Goal: Information Seeking & Learning: Learn about a topic

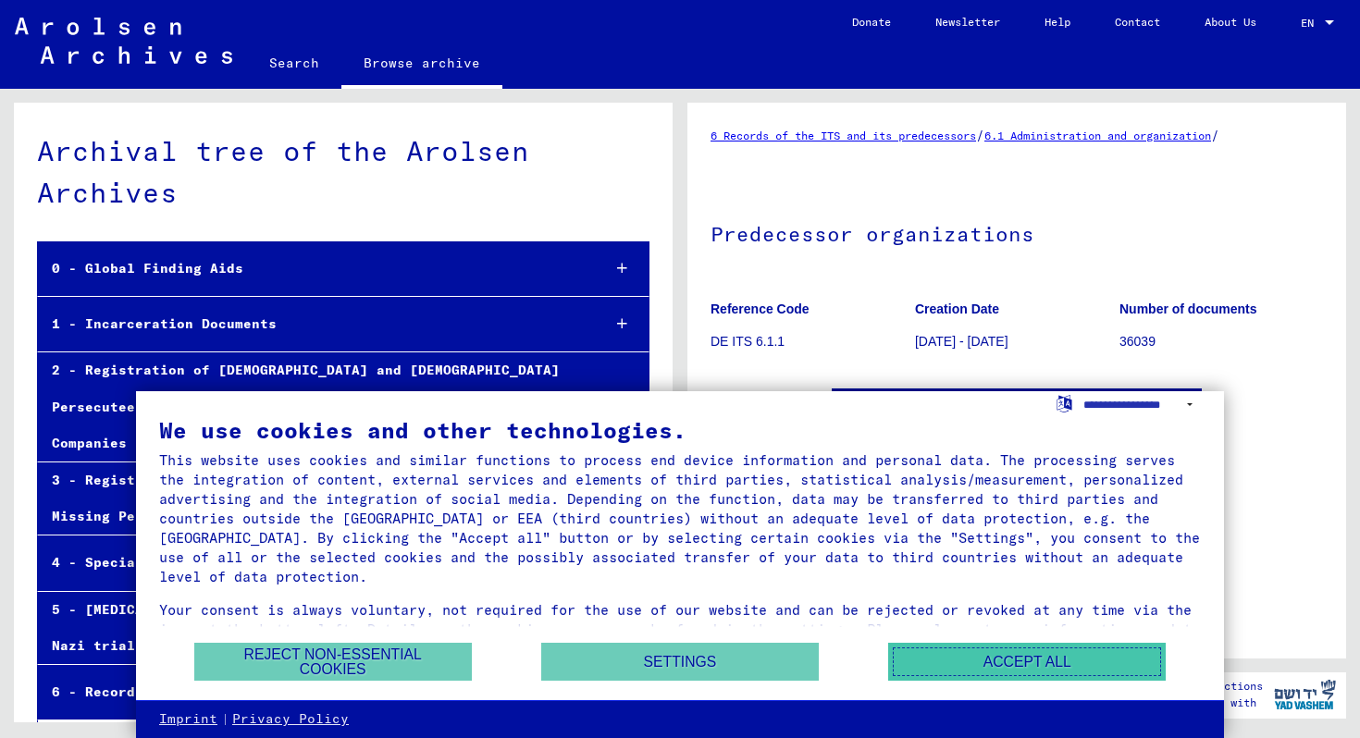
click at [988, 665] on button "Accept all" at bounding box center [1027, 662] width 278 height 38
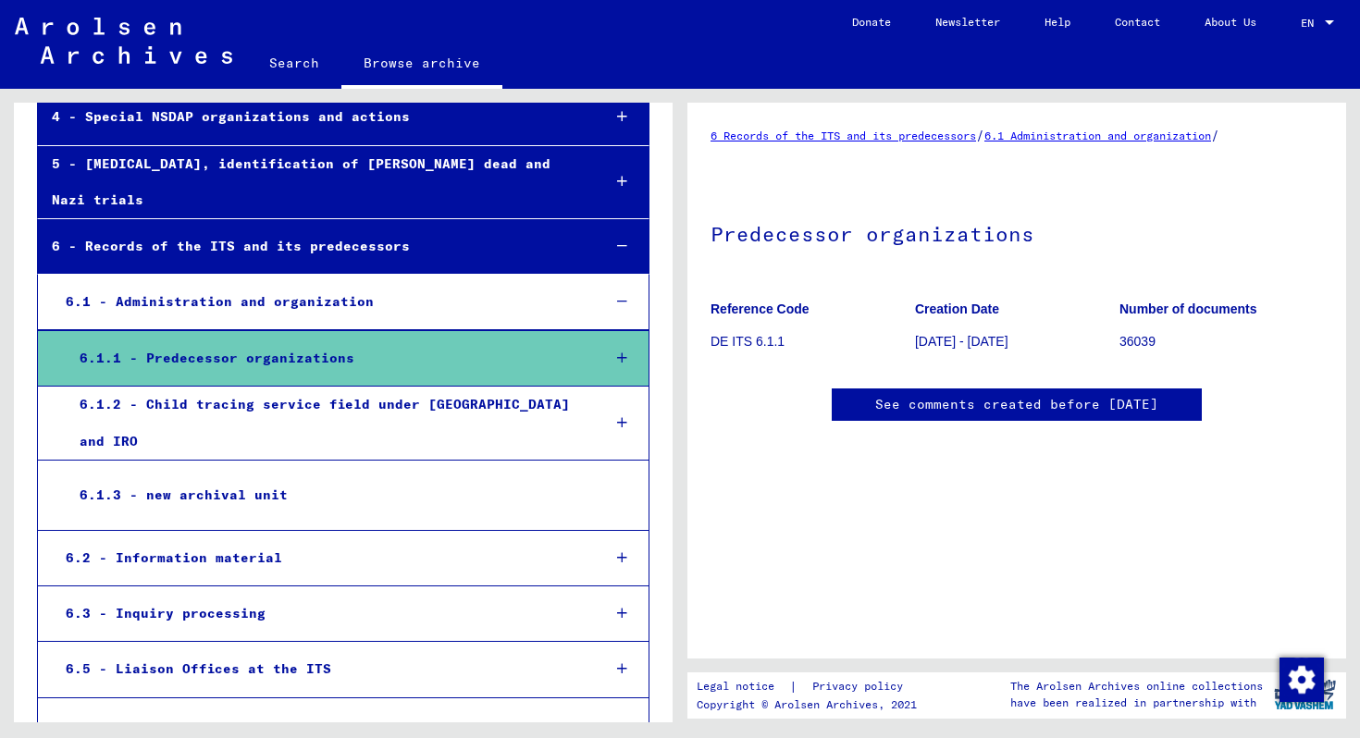
scroll to position [396, 0]
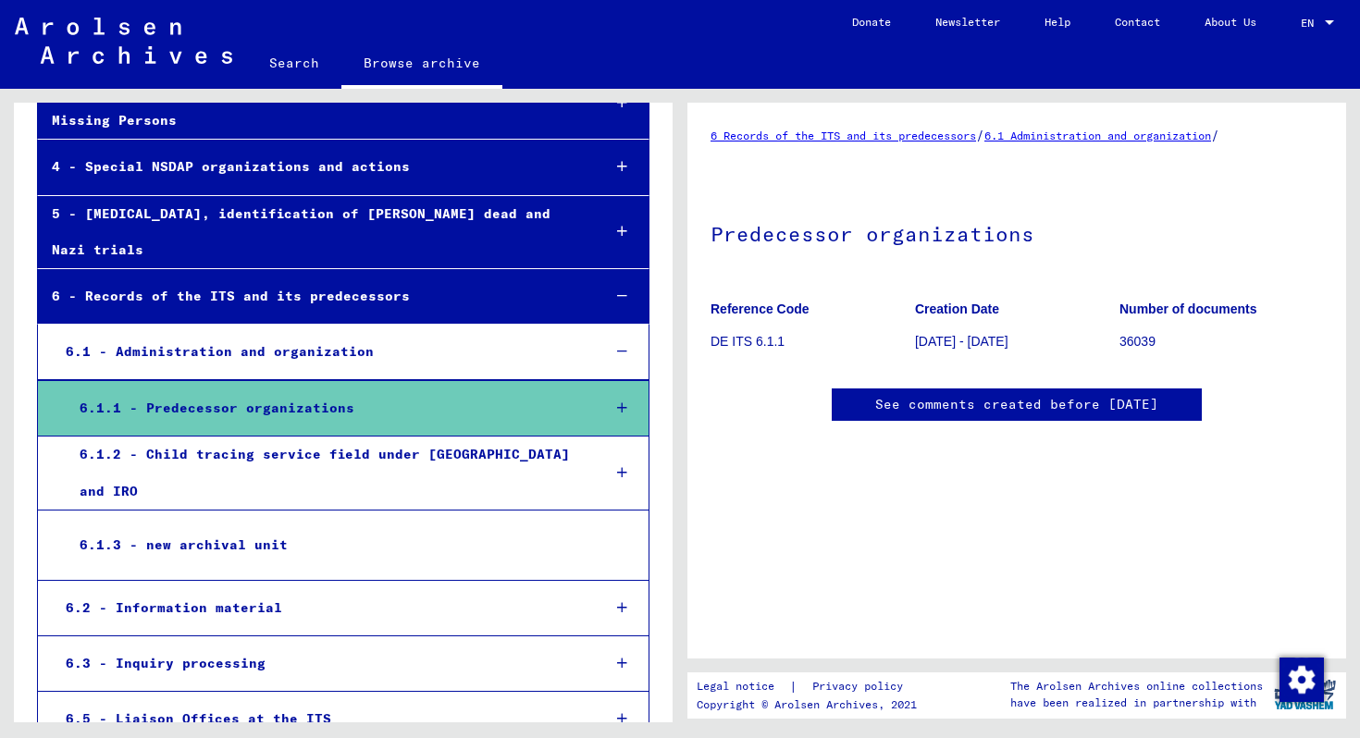
click at [550, 390] on div "6.1.1 - Predecessor organizations" at bounding box center [326, 408] width 520 height 36
click at [623, 401] on icon at bounding box center [622, 407] width 10 height 13
click at [622, 401] on icon at bounding box center [622, 407] width 10 height 13
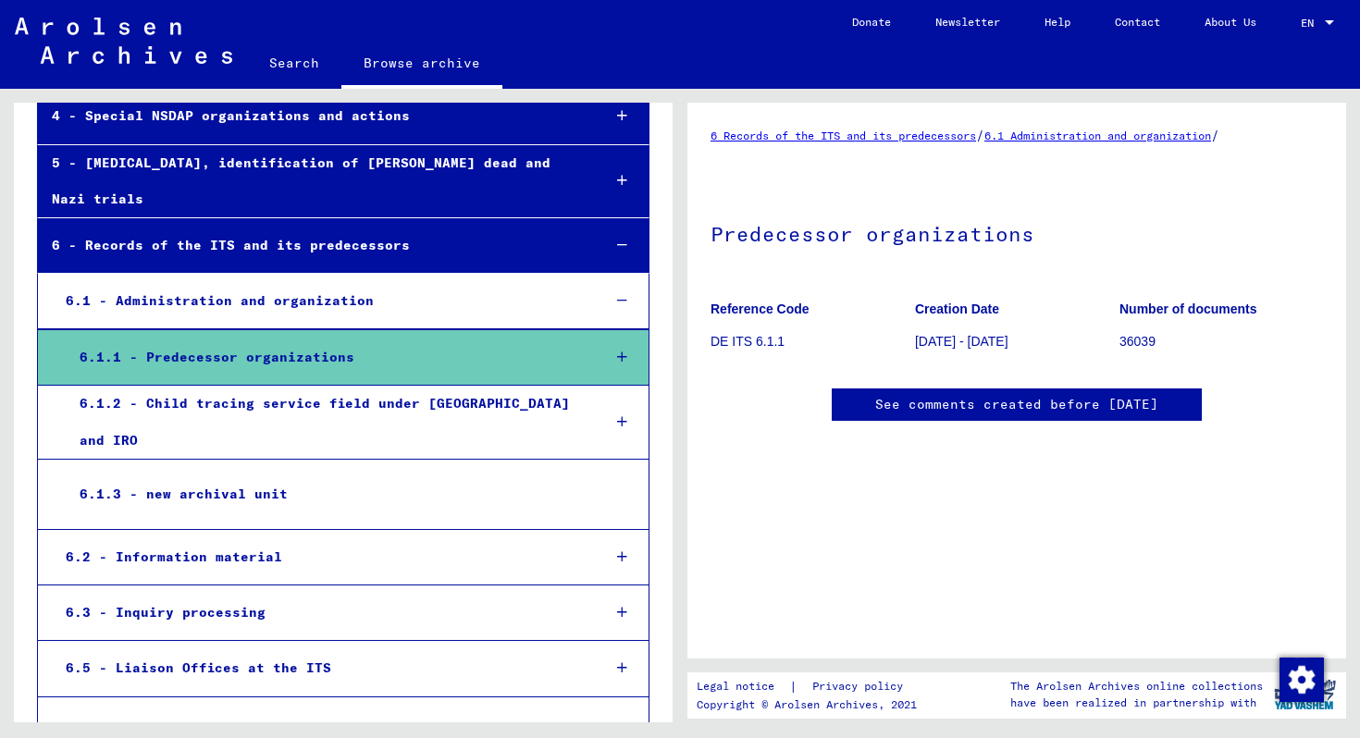
scroll to position [0, 0]
click at [178, 476] on div "6.1.3 - new archival unit" at bounding box center [325, 494] width 518 height 36
click at [208, 476] on div "6.1.3 - new archival unit" at bounding box center [325, 494] width 518 height 36
click at [206, 386] on div "6.1.2 - Child tracing service field under [GEOGRAPHIC_DATA] and IRO" at bounding box center [326, 422] width 520 height 72
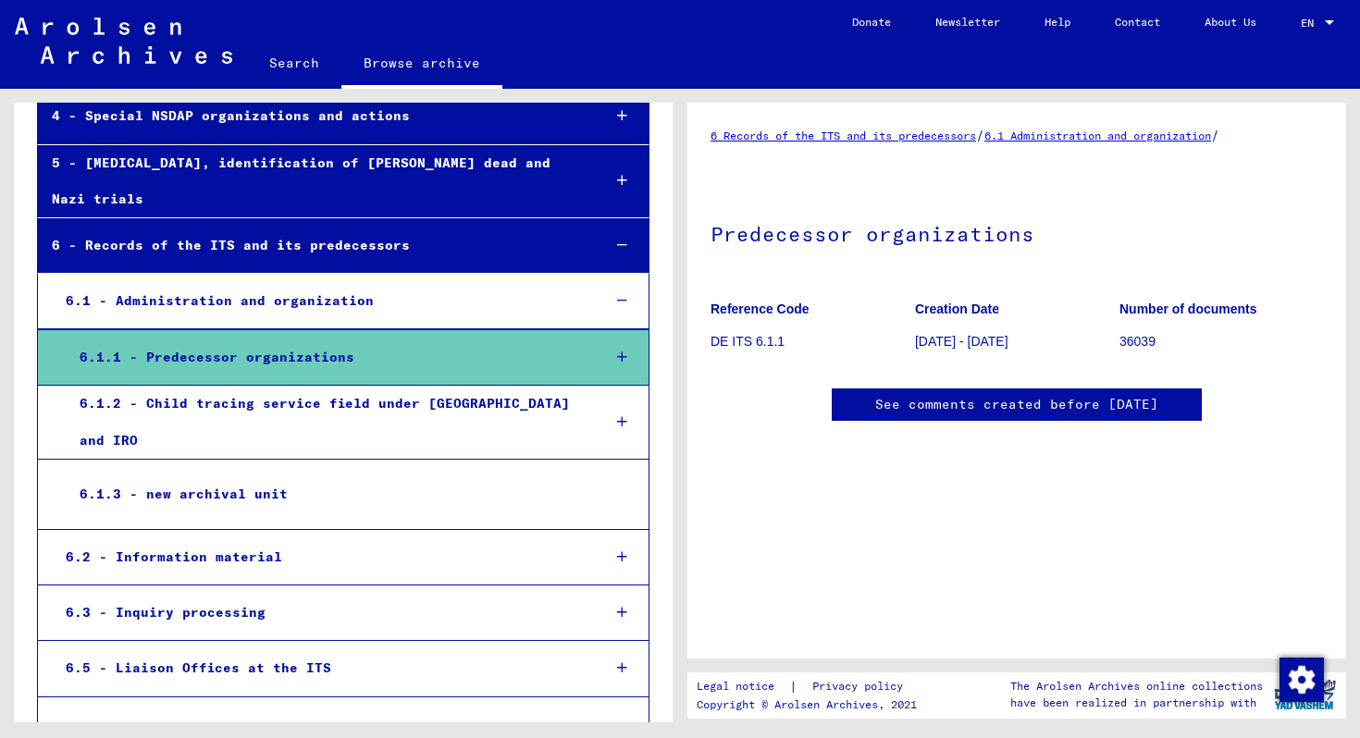
click at [246, 386] on div "6.1.2 - Child tracing service field under [GEOGRAPHIC_DATA] and IRO" at bounding box center [326, 422] width 520 height 72
click at [621, 351] on icon at bounding box center [622, 357] width 10 height 13
click at [623, 415] on icon at bounding box center [622, 421] width 10 height 13
click at [251, 283] on div "6.1 - Administration and organization" at bounding box center [319, 301] width 534 height 36
